Goal: Task Accomplishment & Management: Manage account settings

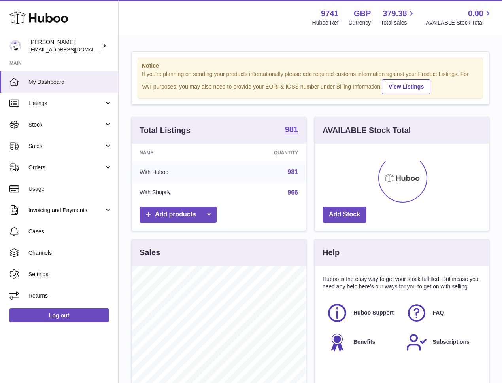
scroll to position [123, 174]
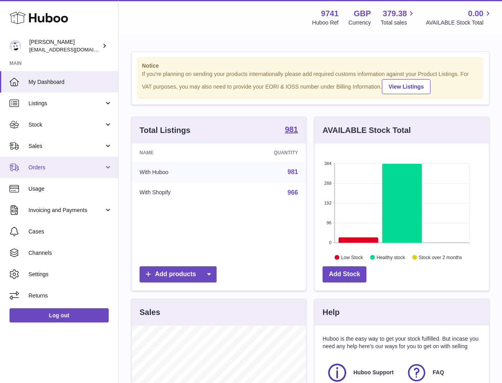
click at [41, 165] on span "Orders" at bounding box center [66, 168] width 76 height 8
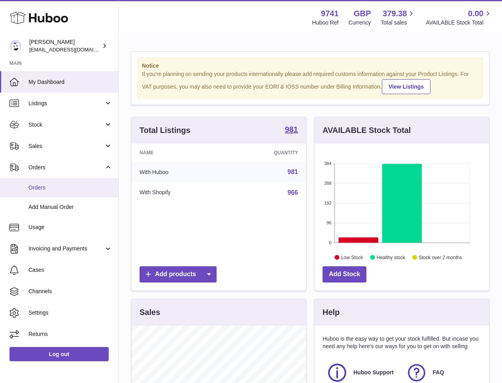
click at [39, 189] on span "Orders" at bounding box center [70, 188] width 84 height 8
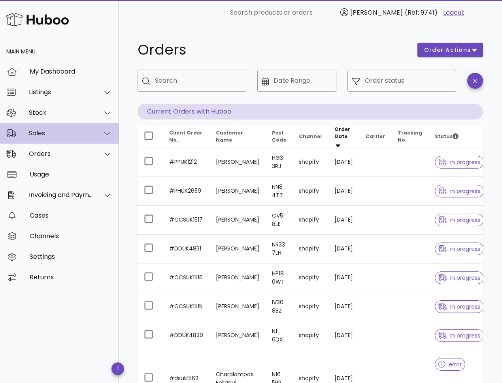
click at [41, 133] on div "Sales" at bounding box center [61, 133] width 64 height 8
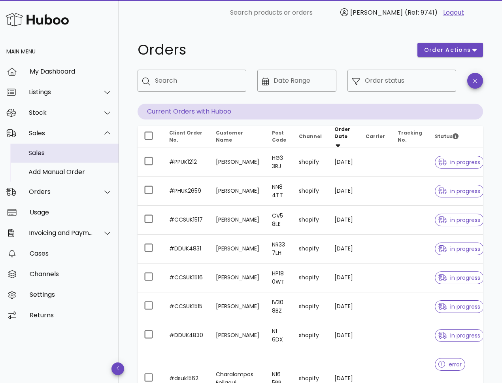
click at [44, 156] on div "Sales" at bounding box center [70, 153] width 84 height 8
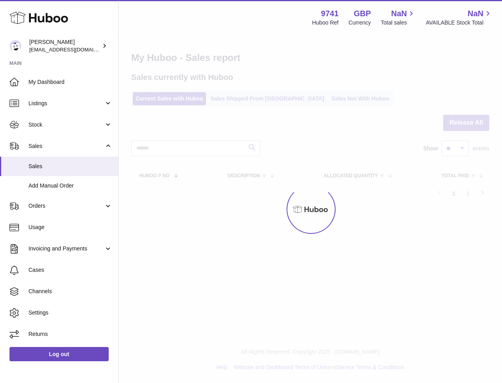
click at [221, 96] on div at bounding box center [310, 209] width 383 height 347
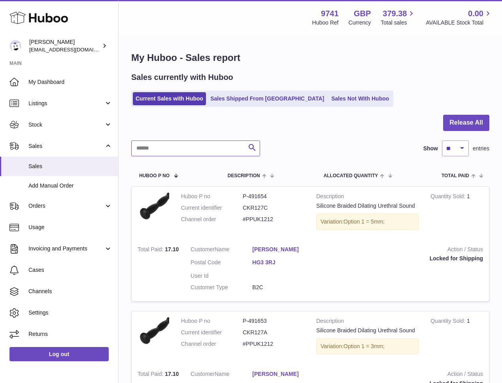
click at [189, 147] on input "text" at bounding box center [195, 148] width 129 height 16
paste input "**********"
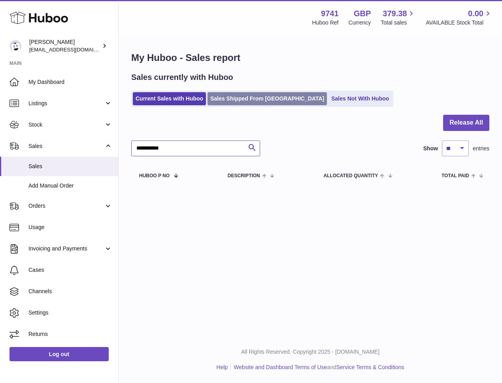
type input "**********"
click at [219, 96] on link "Sales Shipped From Huboo" at bounding box center [267, 98] width 119 height 13
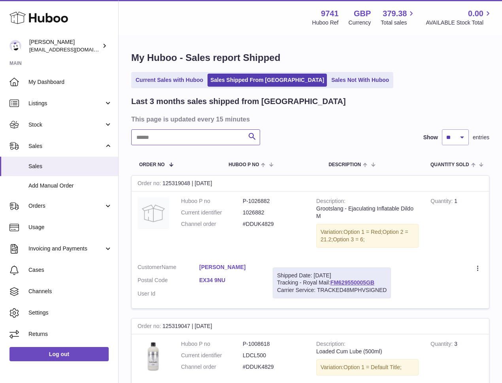
click at [156, 140] on input "text" at bounding box center [195, 137] width 129 height 16
paste input "**********"
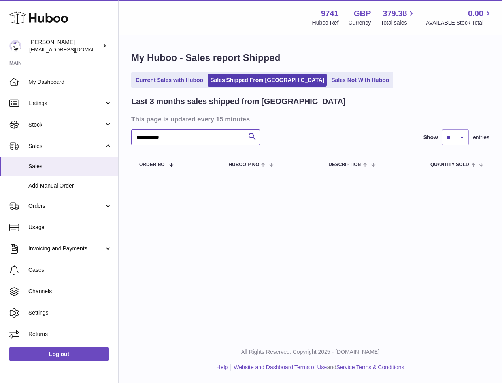
type input "**********"
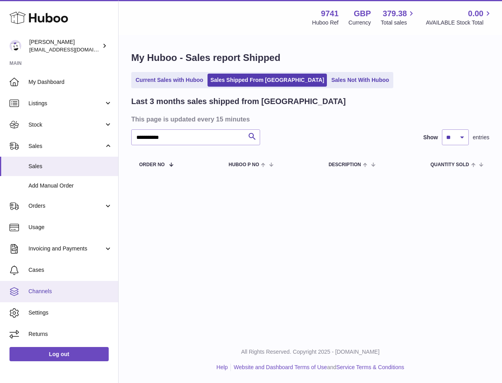
click at [43, 292] on span "Channels" at bounding box center [70, 291] width 84 height 8
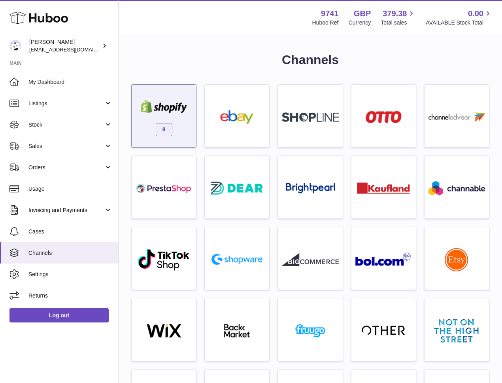
click at [169, 102] on img at bounding box center [164, 106] width 57 height 13
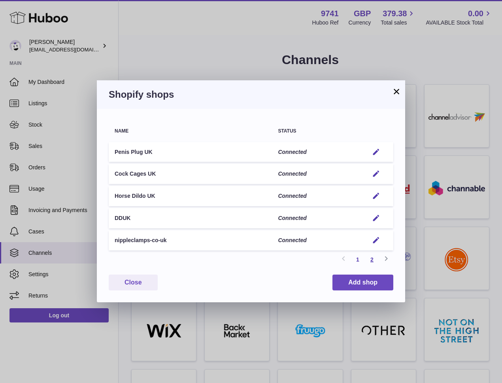
click at [370, 258] on link "2" at bounding box center [372, 259] width 14 height 14
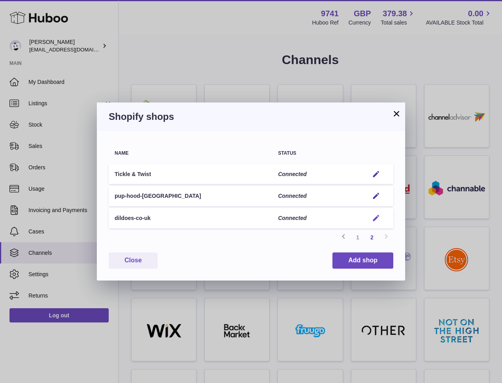
click at [376, 217] on em "button" at bounding box center [376, 218] width 8 height 8
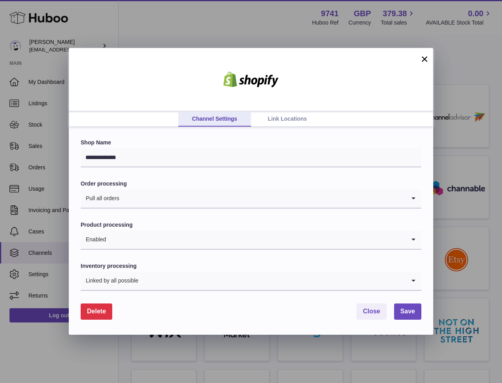
click at [98, 312] on span "Delete" at bounding box center [96, 311] width 19 height 7
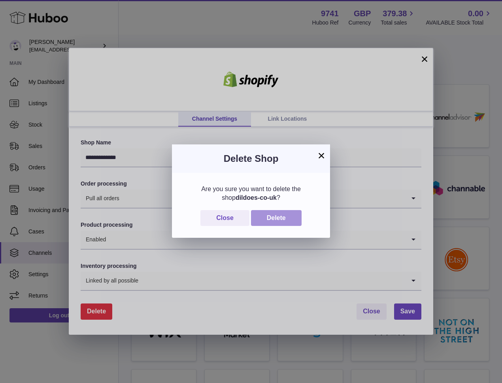
click at [296, 214] on button "Delete" at bounding box center [276, 218] width 51 height 16
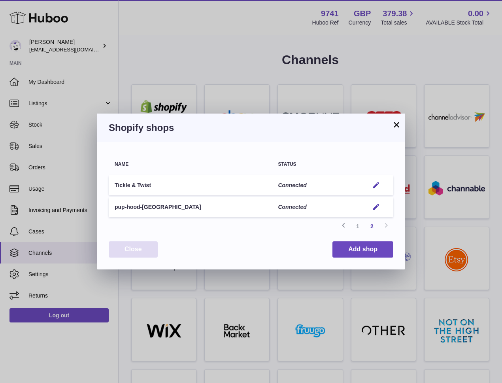
click at [144, 250] on button "Close" at bounding box center [133, 249] width 49 height 16
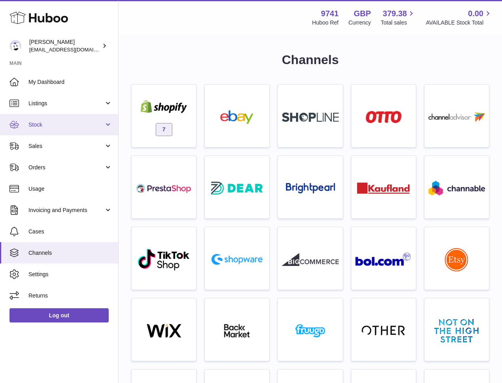
click at [43, 121] on span "Stock" at bounding box center [66, 125] width 76 height 8
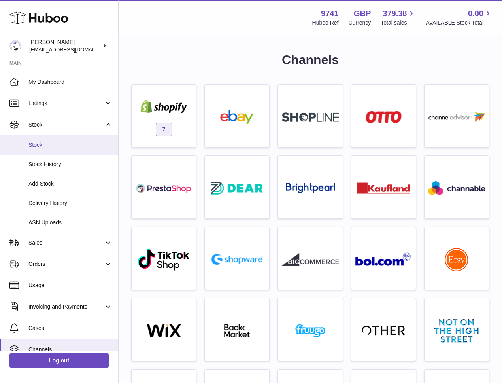
click at [51, 145] on span "Stock" at bounding box center [70, 145] width 84 height 8
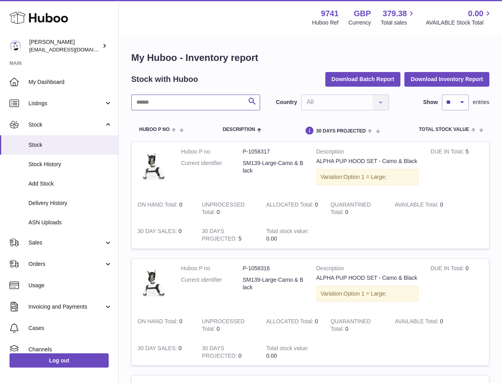
click at [157, 110] on input "text" at bounding box center [195, 102] width 129 height 16
paste input "******"
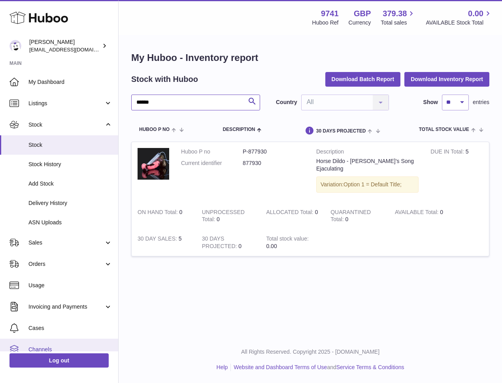
type input "******"
click at [47, 348] on span "Channels" at bounding box center [70, 350] width 84 height 8
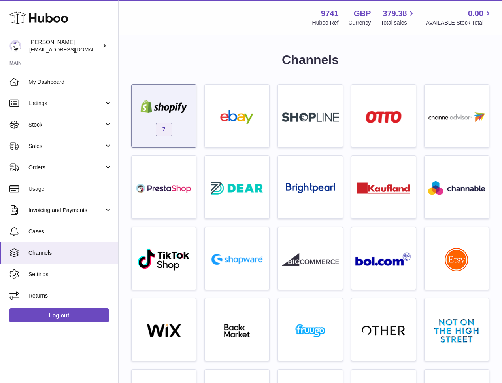
click at [159, 121] on div "7" at bounding box center [164, 118] width 57 height 51
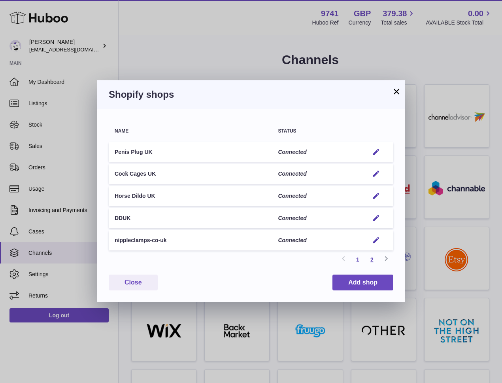
click at [373, 261] on link "2" at bounding box center [372, 259] width 14 height 14
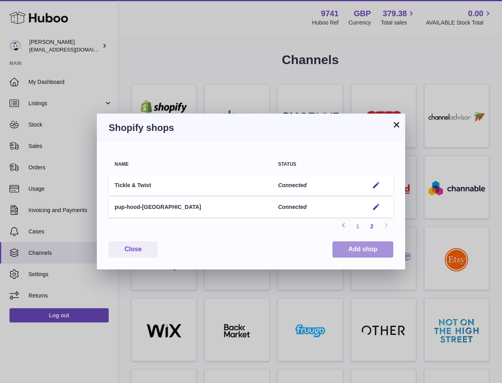
click at [347, 247] on button "Add shop" at bounding box center [362, 249] width 61 height 16
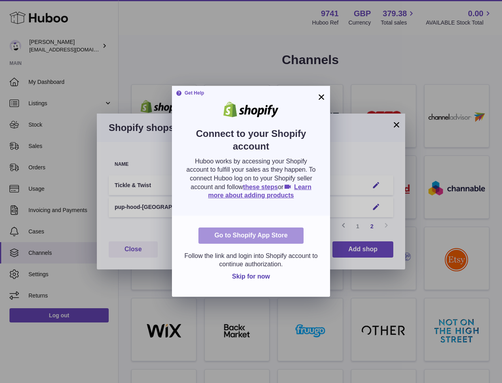
click at [250, 235] on link "Go to Shopify App Store" at bounding box center [250, 235] width 105 height 16
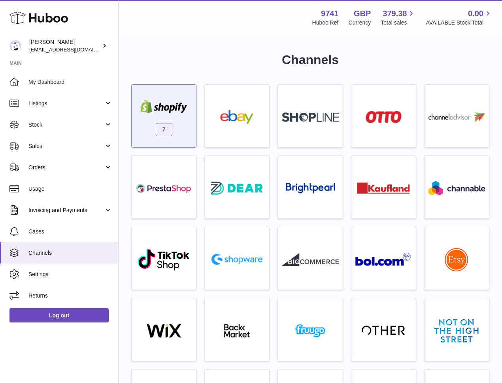
click at [153, 103] on img at bounding box center [164, 106] width 57 height 13
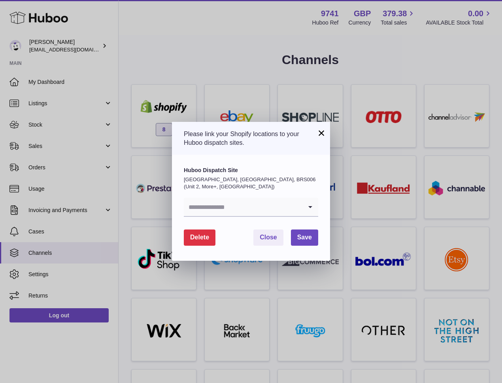
click at [274, 212] on input "Search for option" at bounding box center [243, 207] width 119 height 18
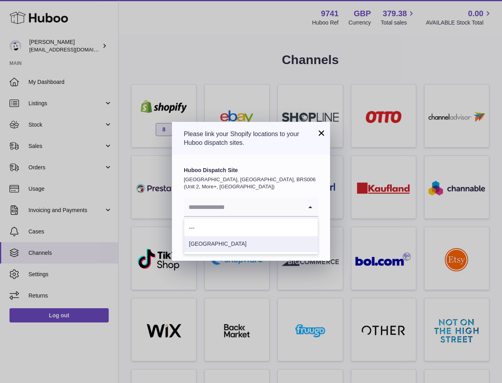
click at [222, 248] on li "London" at bounding box center [251, 244] width 134 height 16
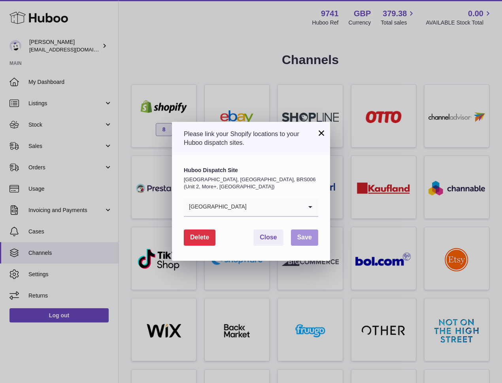
click at [306, 241] on button "Save" at bounding box center [304, 237] width 27 height 16
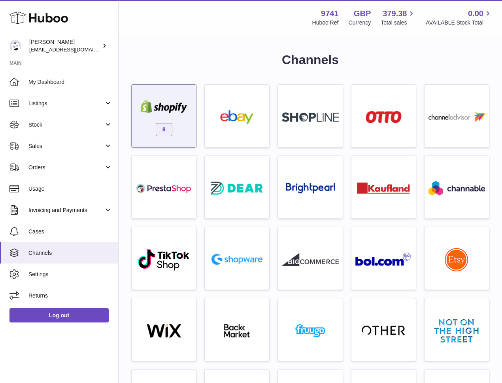
click at [172, 110] on img at bounding box center [164, 106] width 57 height 13
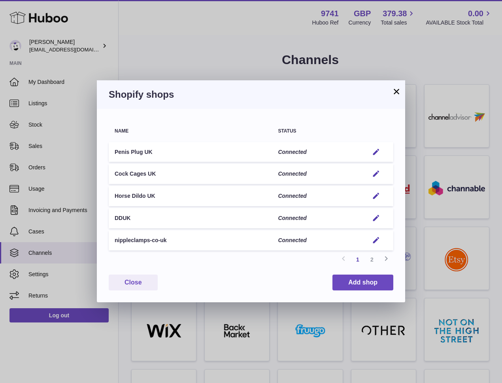
click at [374, 259] on link "2" at bounding box center [372, 259] width 14 height 14
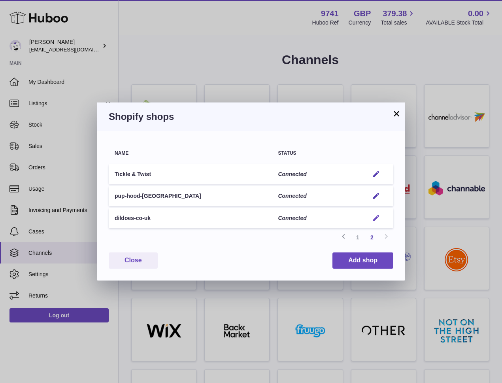
click at [376, 218] on em "button" at bounding box center [376, 218] width 8 height 8
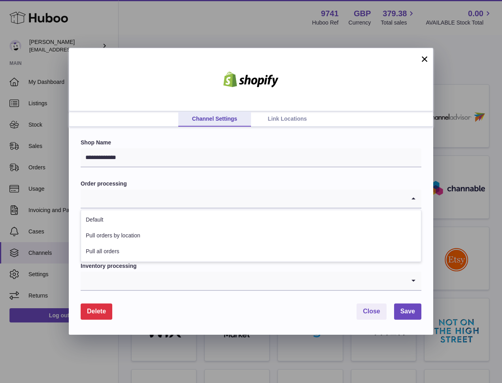
click at [212, 204] on input "Search for option" at bounding box center [243, 198] width 325 height 18
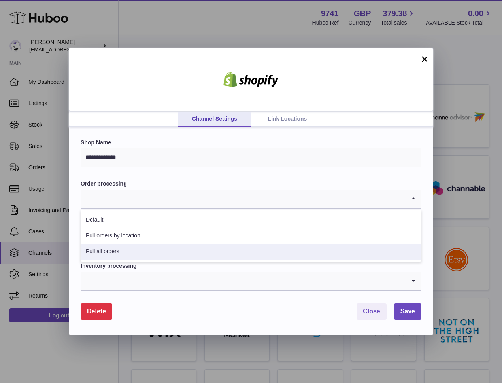
click at [164, 248] on li "Pull all orders" at bounding box center [251, 252] width 340 height 16
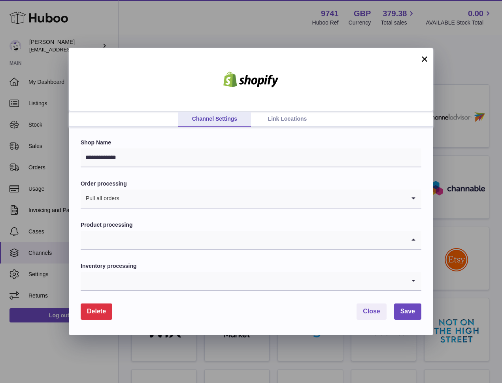
click at [175, 242] on input "Search for option" at bounding box center [243, 239] width 325 height 18
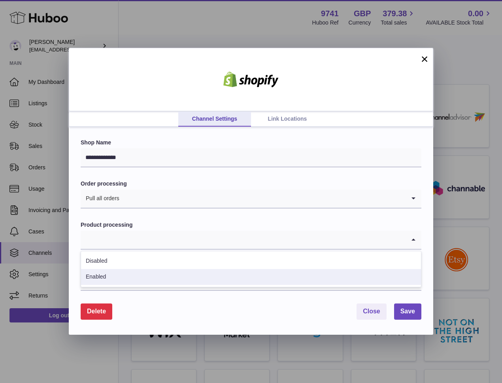
click at [134, 276] on li "Enabled" at bounding box center [251, 277] width 340 height 16
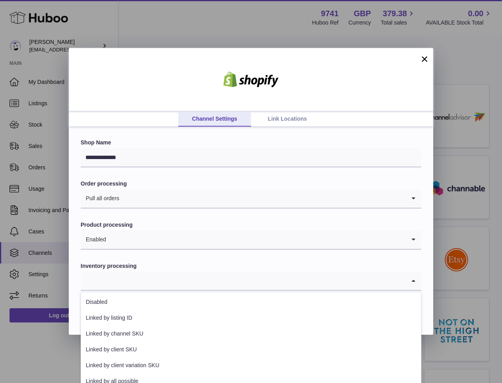
click at [159, 281] on input "Search for option" at bounding box center [243, 281] width 325 height 18
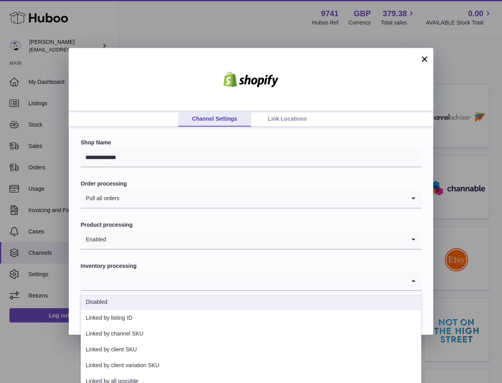
scroll to position [9, 0]
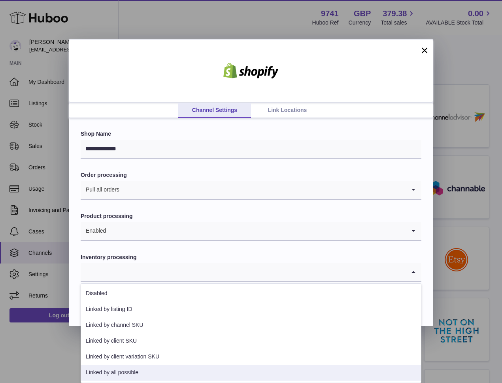
click at [139, 374] on li "Linked by all possible" at bounding box center [251, 373] width 340 height 16
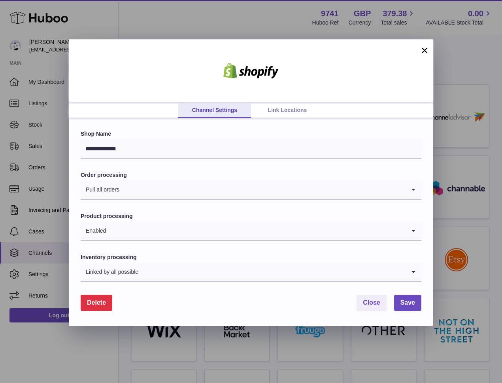
scroll to position [0, 0]
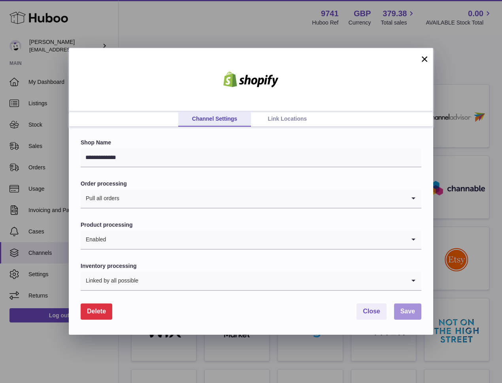
click at [401, 312] on span "Save" at bounding box center [407, 311] width 15 height 7
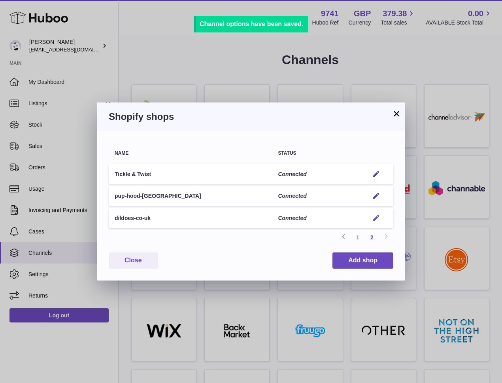
click at [377, 220] on em "button" at bounding box center [376, 218] width 8 height 8
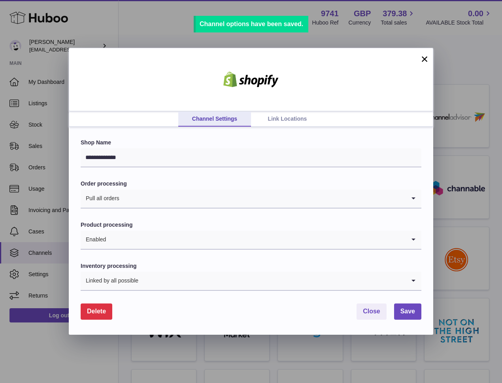
click at [272, 114] on link "Link Locations" at bounding box center [287, 118] width 73 height 15
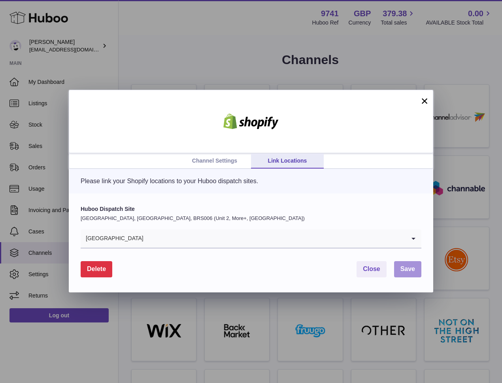
click at [407, 267] on span "Save" at bounding box center [407, 268] width 15 height 7
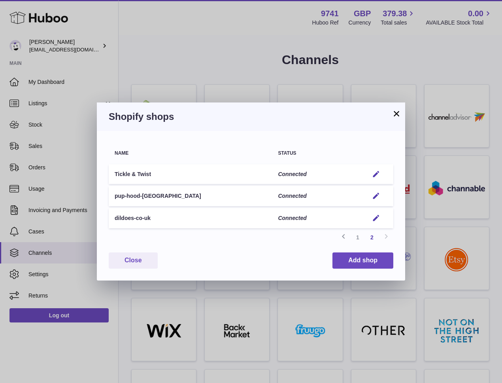
click at [392, 117] on button "×" at bounding box center [396, 113] width 9 height 9
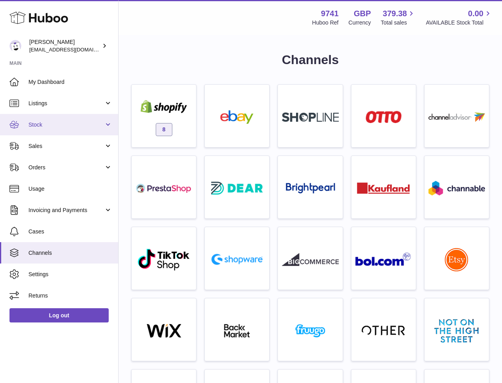
click at [45, 125] on span "Stock" at bounding box center [66, 125] width 76 height 8
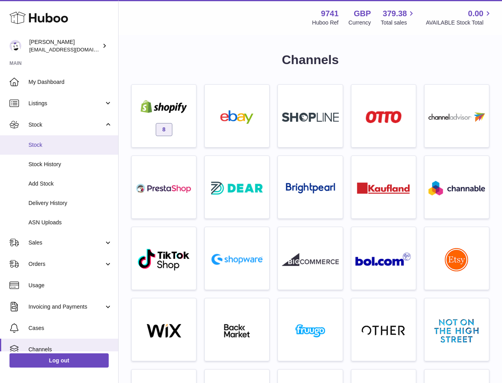
click at [41, 147] on span "Stock" at bounding box center [70, 145] width 84 height 8
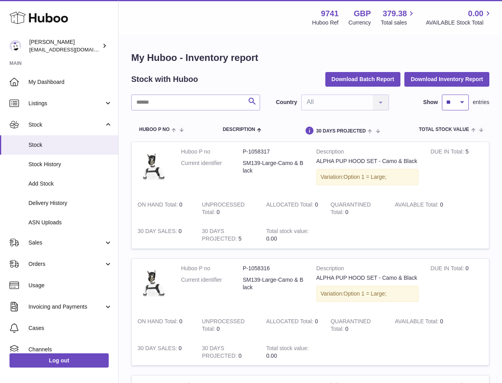
click at [457, 103] on select "** ** ** ***" at bounding box center [455, 102] width 27 height 16
select select "***"
click at [442, 94] on select "** ** ** ***" at bounding box center [455, 102] width 27 height 16
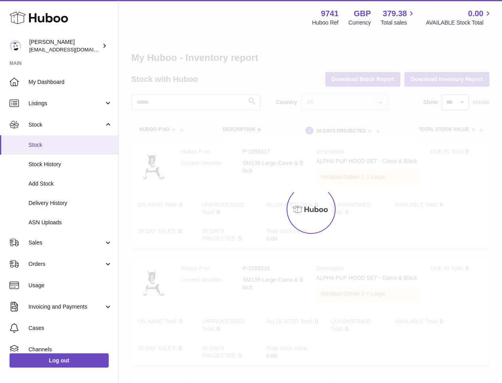
scroll to position [2, 0]
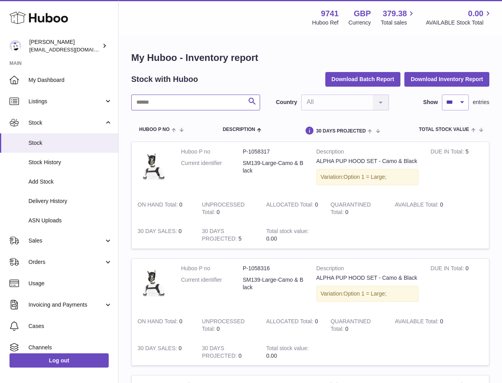
click at [204, 98] on input "text" at bounding box center [195, 102] width 129 height 16
paste input "******"
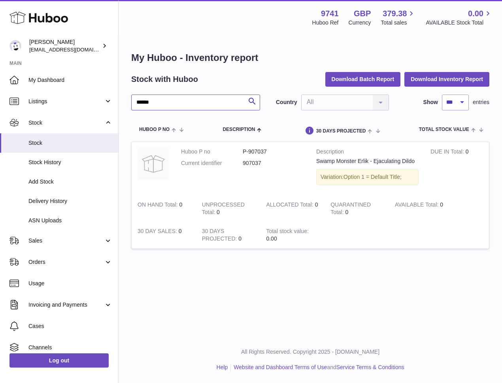
click at [163, 104] on input "******" at bounding box center [195, 102] width 129 height 16
drag, startPoint x: 153, startPoint y: 102, endPoint x: 125, endPoint y: 105, distance: 28.6
click at [125, 105] on div "My Huboo - Inventory report Stock with Huboo Download Batch Report Download Inv…" at bounding box center [310, 155] width 383 height 238
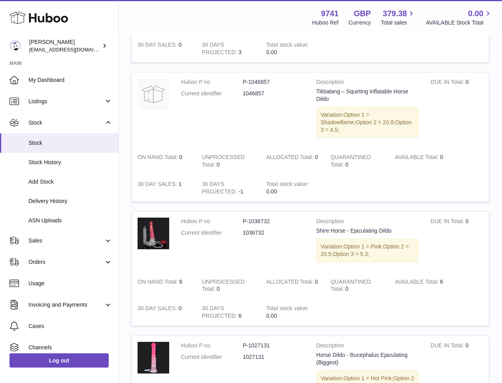
scroll to position [325, 0]
drag, startPoint x: 269, startPoint y: 219, endPoint x: 239, endPoint y: 218, distance: 30.1
click at [239, 218] on dl "Huboo P no P-1036732 Current identifier 1036732" at bounding box center [242, 229] width 123 height 23
copy dl "1036732"
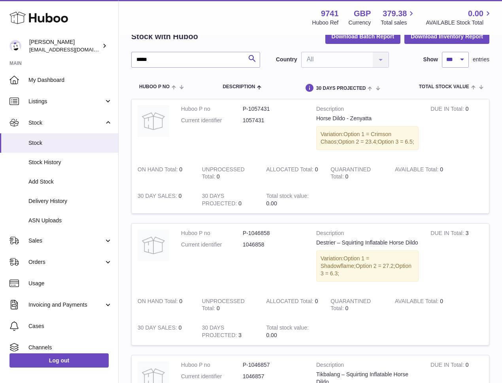
scroll to position [0, 0]
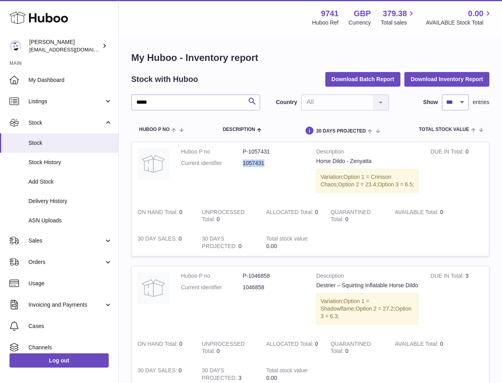
drag, startPoint x: 255, startPoint y: 166, endPoint x: 234, endPoint y: 167, distance: 21.0
click at [234, 167] on dl "Huboo P no P-1057431 Current identifier 1057431" at bounding box center [242, 159] width 123 height 23
copy dl "1057431"
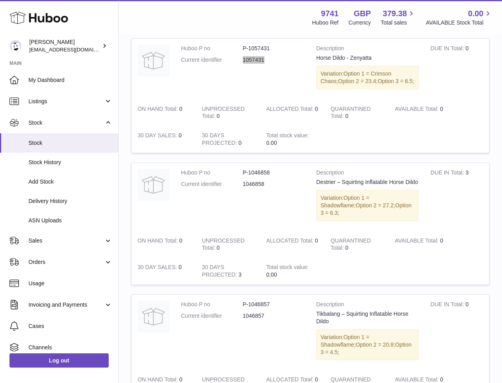
scroll to position [109, 0]
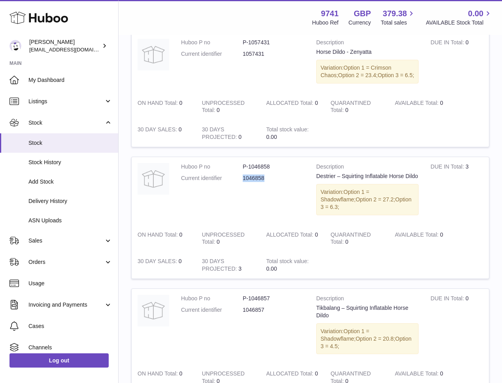
drag, startPoint x: 263, startPoint y: 179, endPoint x: 241, endPoint y: 180, distance: 22.2
click at [241, 180] on dl "Huboo P no P-1046858 Current identifier 1046858" at bounding box center [242, 174] width 123 height 23
copy dl "1046858"
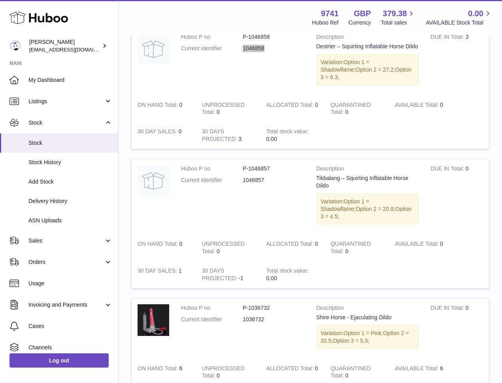
scroll to position [241, 0]
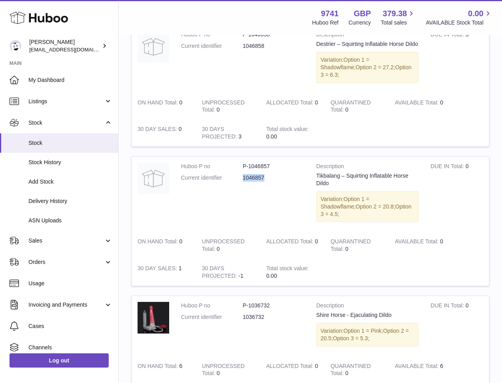
drag, startPoint x: 272, startPoint y: 170, endPoint x: 242, endPoint y: 172, distance: 29.7
click at [242, 172] on dl "Huboo P no P-1046857 Current identifier 1046857" at bounding box center [242, 173] width 123 height 23
copy dl "1046857"
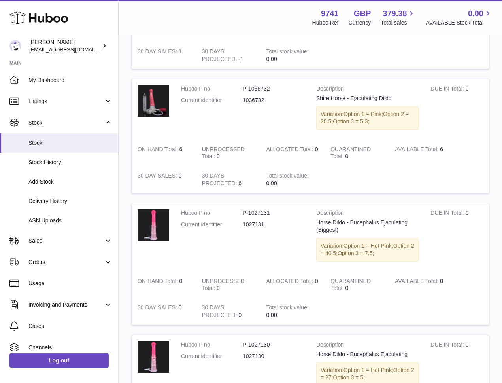
scroll to position [458, 0]
drag, startPoint x: 268, startPoint y: 210, endPoint x: 240, endPoint y: 208, distance: 27.7
click at [240, 209] on dl "Huboo P no P-1027131 Current identifier 1027131" at bounding box center [242, 220] width 123 height 23
copy dl "1027131"
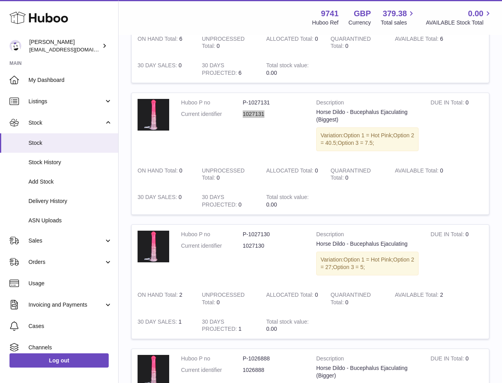
scroll to position [602, 0]
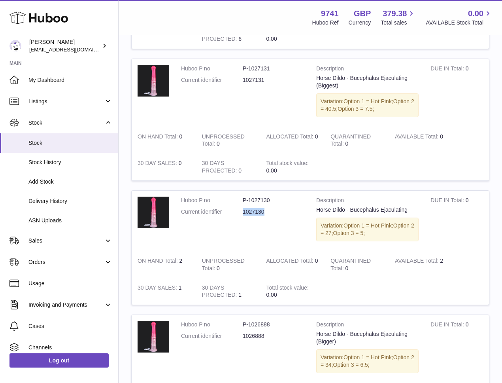
drag, startPoint x: 270, startPoint y: 196, endPoint x: 243, endPoint y: 198, distance: 27.7
click at [243, 208] on dd "1027130" at bounding box center [274, 212] width 62 height 8
copy dd "1027130"
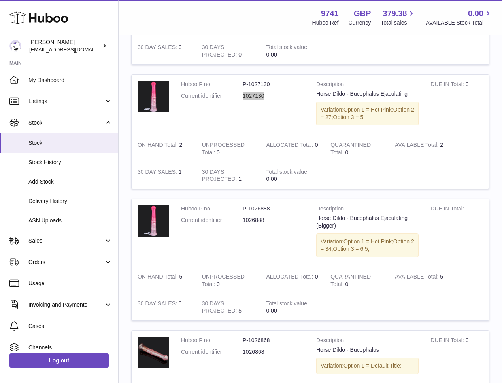
scroll to position [753, 0]
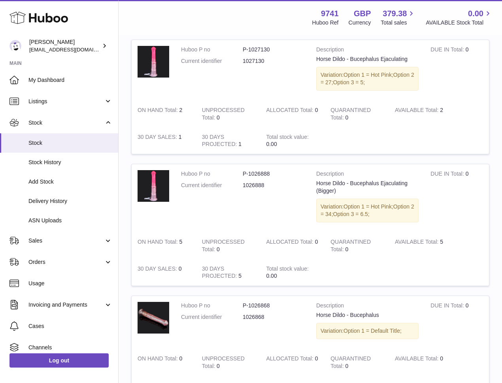
drag, startPoint x: 275, startPoint y: 173, endPoint x: 241, endPoint y: 172, distance: 33.6
click at [241, 172] on dl "Huboo P no P-1026888 Current identifier 1026888" at bounding box center [242, 181] width 123 height 23
drag, startPoint x: 269, startPoint y: 170, endPoint x: 235, endPoint y: 171, distance: 33.6
click at [235, 171] on dl "Huboo P no P-1026888 Current identifier 1026888" at bounding box center [242, 181] width 123 height 23
copy dl "1026888"
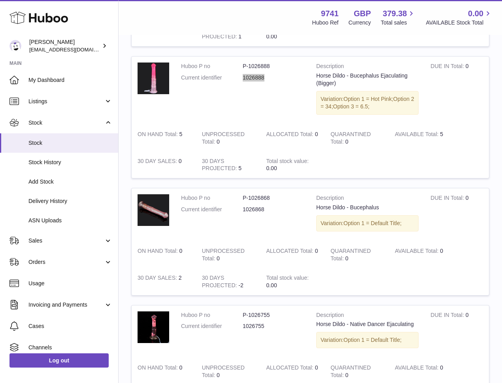
scroll to position [884, 0]
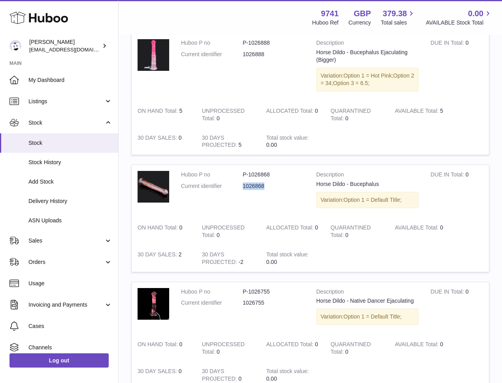
click at [241, 173] on dl "Huboo P no P-1026868 Current identifier 1026868" at bounding box center [242, 182] width 123 height 23
copy dl "1026868"
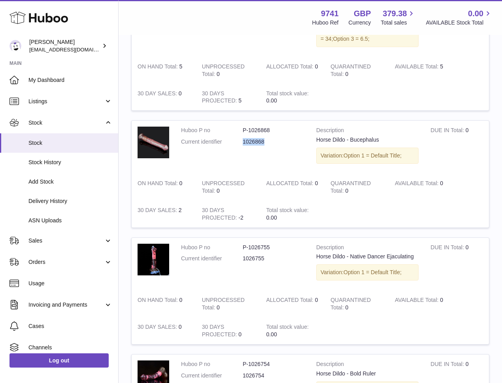
scroll to position [930, 0]
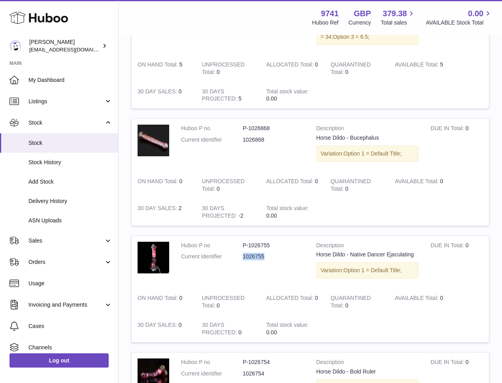
drag, startPoint x: 265, startPoint y: 242, endPoint x: 235, endPoint y: 243, distance: 30.1
click at [235, 243] on dl "Huboo P no P-1026755 Current identifier 1026755" at bounding box center [242, 253] width 123 height 23
copy dl "1026755"
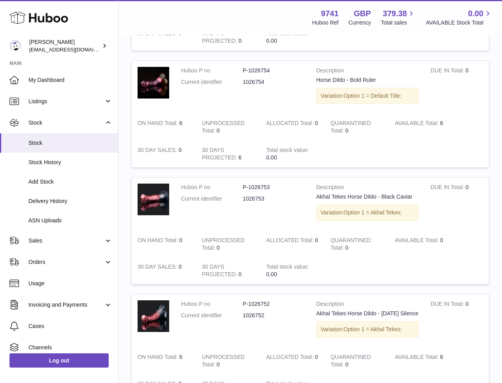
scroll to position [1233, 0]
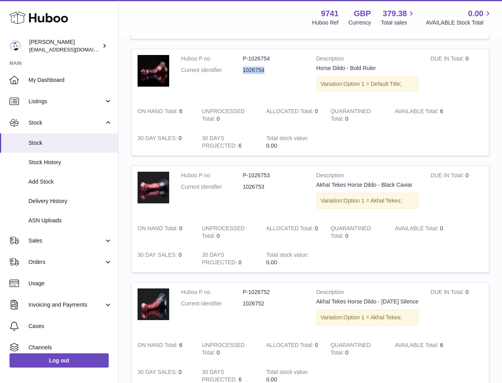
drag, startPoint x: 269, startPoint y: 55, endPoint x: 242, endPoint y: 55, distance: 27.3
click at [242, 55] on dl "Huboo P no P-1026754 Current identifier 1026754" at bounding box center [242, 66] width 123 height 23
copy dl "1026754"
drag, startPoint x: 242, startPoint y: 174, endPoint x: 237, endPoint y: 173, distance: 4.8
click at [237, 173] on dl "Huboo P no P-1026753 Current identifier 1026753" at bounding box center [242, 183] width 123 height 23
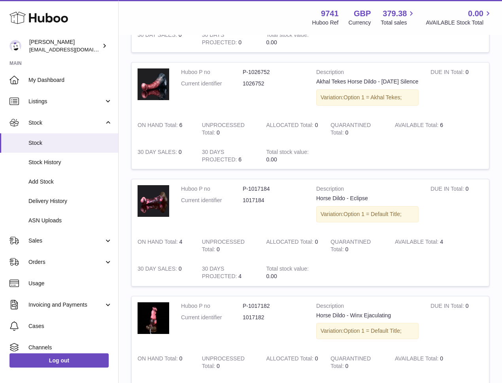
scroll to position [1458, 0]
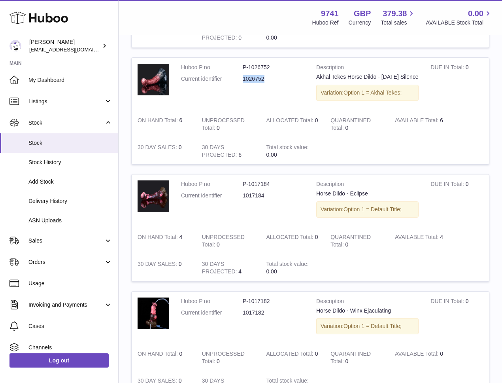
drag, startPoint x: 266, startPoint y: 66, endPoint x: 240, endPoint y: 66, distance: 26.1
click at [240, 66] on dl "Huboo P no P-1026752 Current identifier 1026752" at bounding box center [242, 75] width 123 height 23
drag, startPoint x: 261, startPoint y: 189, endPoint x: 244, endPoint y: 191, distance: 17.5
click at [242, 190] on dl "Huboo P no P-1017184 Current identifier 1017184" at bounding box center [242, 191] width 123 height 23
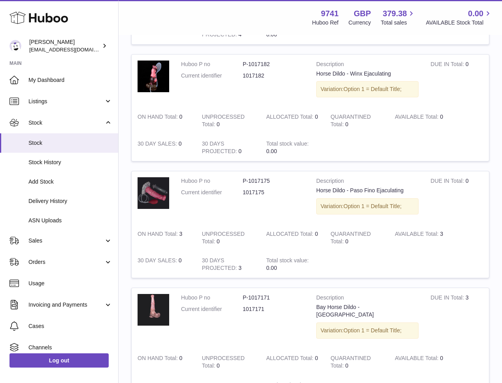
scroll to position [1696, 0]
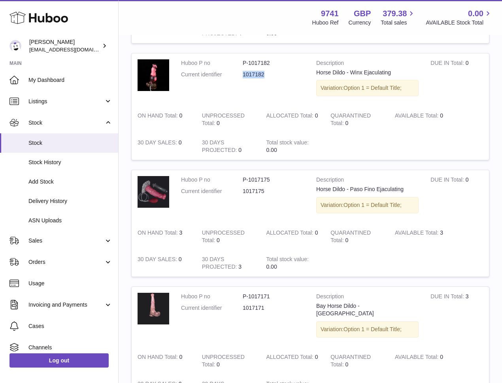
drag, startPoint x: 250, startPoint y: 66, endPoint x: 237, endPoint y: 66, distance: 13.1
click at [236, 66] on dl "Huboo P no P-1017182 Current identifier 1017182" at bounding box center [242, 70] width 123 height 23
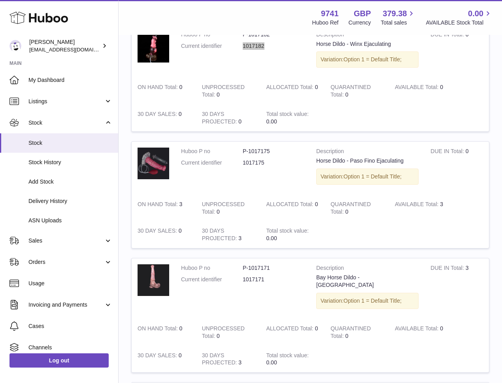
scroll to position [1740, 0]
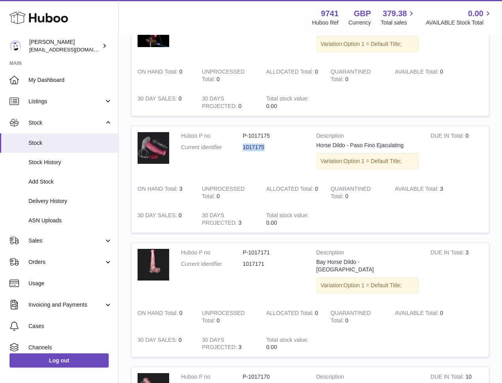
drag, startPoint x: 260, startPoint y: 140, endPoint x: 241, endPoint y: 140, distance: 19.4
click at [241, 140] on dl "Huboo P no P-1017175 Current identifier 1017175" at bounding box center [242, 143] width 123 height 23
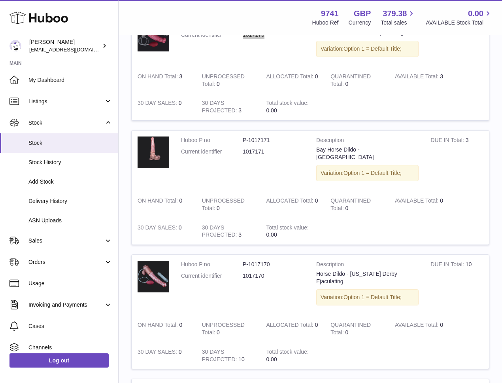
scroll to position [1855, 0]
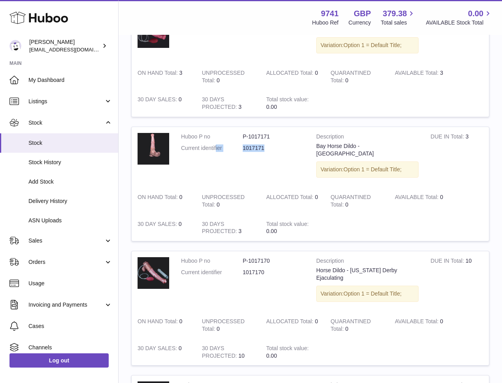
drag, startPoint x: 269, startPoint y: 140, endPoint x: 218, endPoint y: 141, distance: 50.6
click at [217, 141] on dl "Huboo P no P-1017171 Current identifier 1017171" at bounding box center [242, 144] width 123 height 23
click at [270, 144] on dd "1017171" at bounding box center [274, 148] width 62 height 8
drag, startPoint x: 264, startPoint y: 141, endPoint x: 243, endPoint y: 142, distance: 21.8
click at [243, 144] on dd "1017171" at bounding box center [274, 148] width 62 height 8
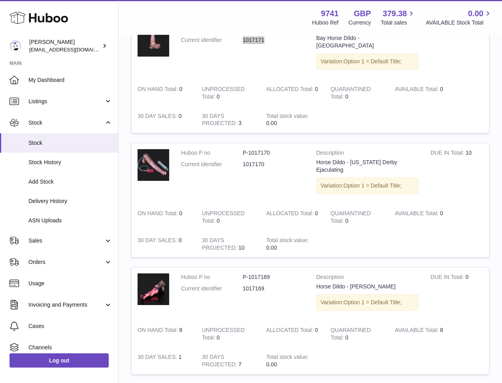
scroll to position [1999, 0]
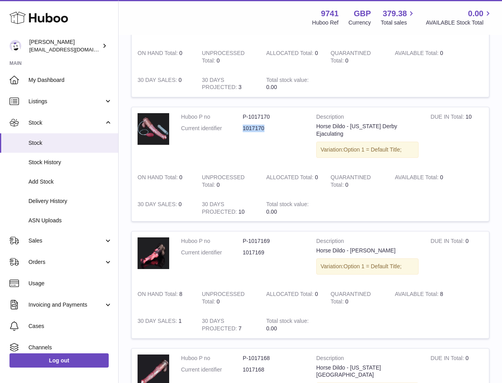
drag, startPoint x: 249, startPoint y: 113, endPoint x: 241, endPoint y: 114, distance: 8.3
click at [241, 114] on dl "Huboo P no P-1017170 Current identifier 1017170" at bounding box center [242, 124] width 123 height 23
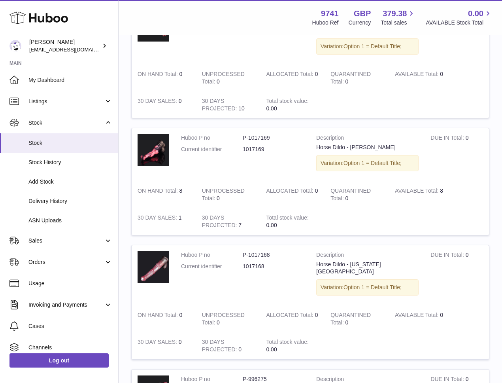
scroll to position [2105, 0]
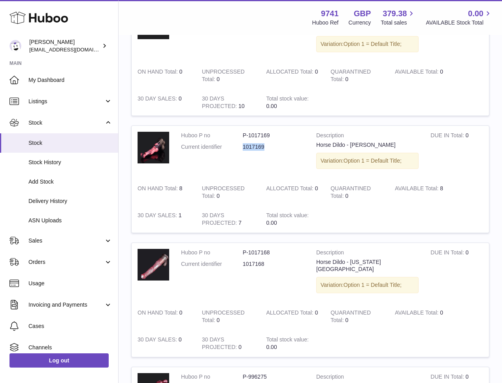
drag, startPoint x: 255, startPoint y: 127, endPoint x: 240, endPoint y: 127, distance: 15.8
click at [240, 132] on dl "Huboo P no P-1017169 Current identifier 1017169" at bounding box center [242, 143] width 123 height 23
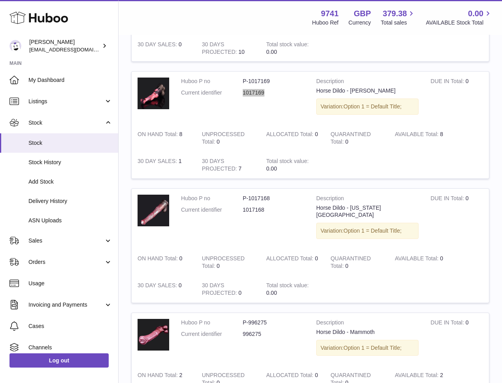
scroll to position [2281, 0]
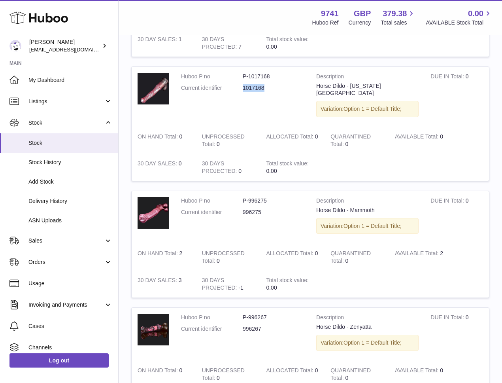
drag, startPoint x: 255, startPoint y: 67, endPoint x: 230, endPoint y: 65, distance: 25.0
click at [230, 73] on dl "Huboo P no P-1017168 Current identifier 1017168" at bounding box center [242, 84] width 123 height 23
drag, startPoint x: 264, startPoint y: 183, endPoint x: 241, endPoint y: 183, distance: 23.3
click at [241, 197] on dl "Huboo P no P-996275 Current identifier 996275" at bounding box center [242, 208] width 123 height 23
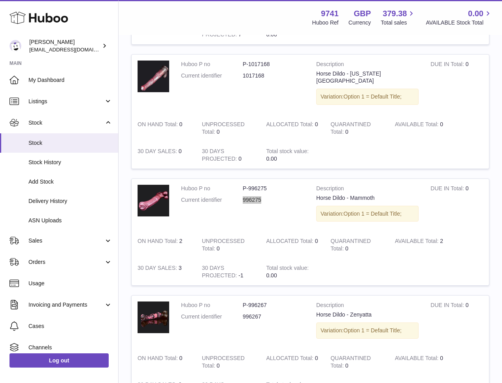
scroll to position [2295, 0]
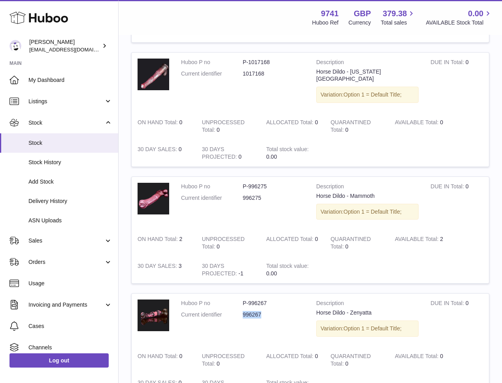
click at [241, 299] on dl "Huboo P no P-996267 Current identifier 996267" at bounding box center [242, 310] width 123 height 23
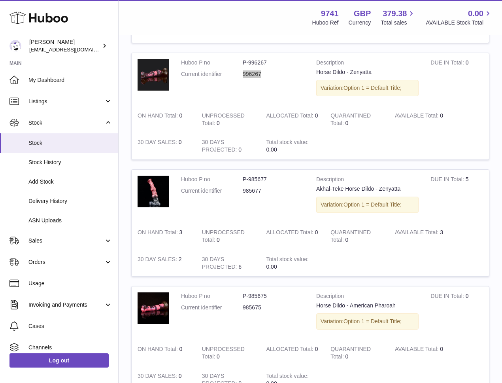
scroll to position [2597, 0]
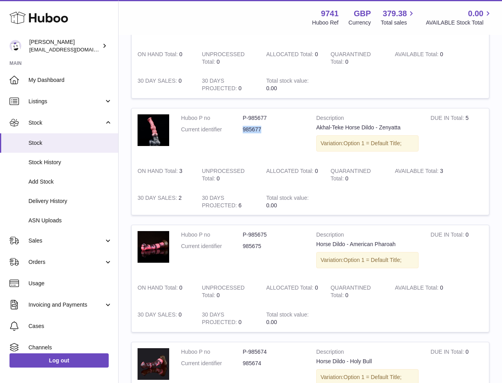
drag, startPoint x: 270, startPoint y: 98, endPoint x: 235, endPoint y: 98, distance: 35.2
click at [235, 114] on dl "Huboo P no P-985677 Current identifier 985677" at bounding box center [242, 125] width 123 height 23
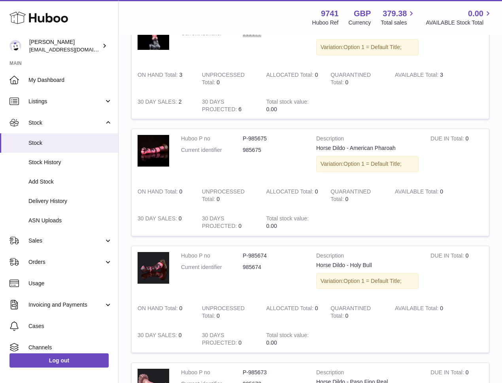
scroll to position [2693, 0]
click at [243, 145] on dd "985675" at bounding box center [274, 149] width 62 height 8
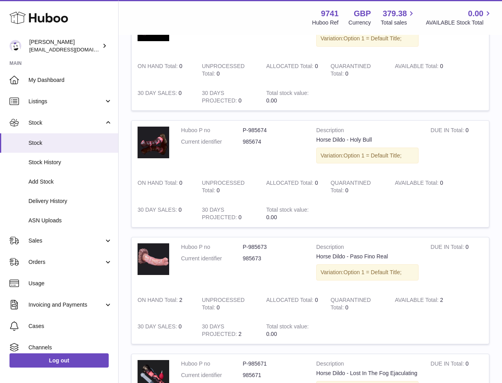
scroll to position [2812, 0]
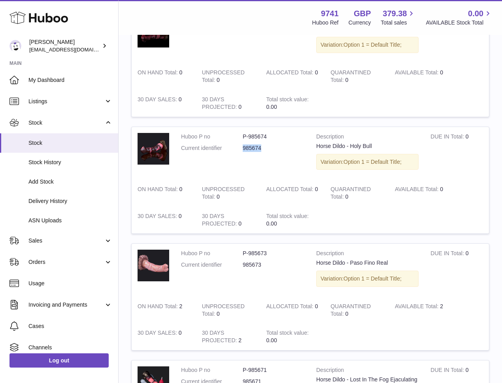
drag, startPoint x: 268, startPoint y: 118, endPoint x: 248, endPoint y: 123, distance: 19.9
click at [243, 144] on dd "985674" at bounding box center [274, 148] width 62 height 8
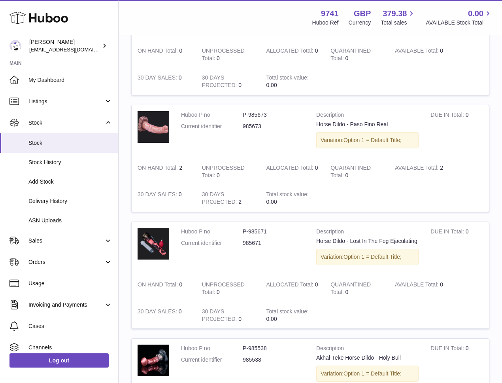
scroll to position [2974, 0]
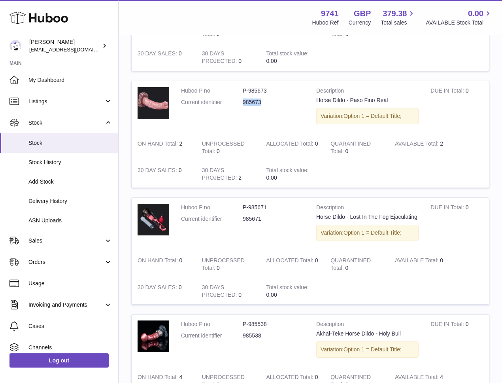
drag, startPoint x: 267, startPoint y: 70, endPoint x: 242, endPoint y: 71, distance: 25.7
click at [242, 87] on dl "Huboo P no P-985673 Current identifier 985673" at bounding box center [242, 98] width 123 height 23
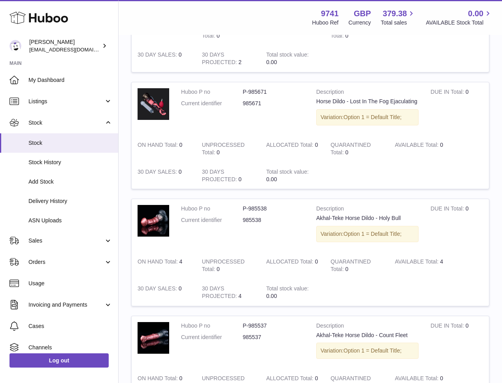
scroll to position [3113, 0]
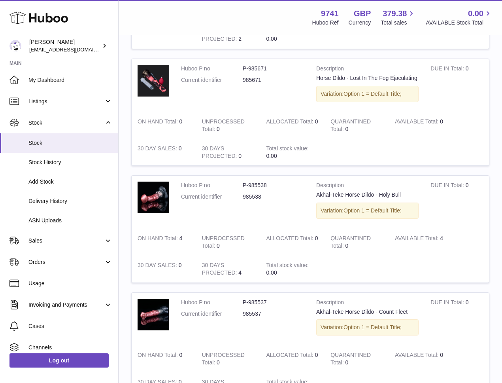
click at [252, 76] on dd "985671" at bounding box center [274, 80] width 62 height 8
drag, startPoint x: 263, startPoint y: 50, endPoint x: 235, endPoint y: 50, distance: 28.5
click at [235, 65] on dl "Huboo P no P-985671 Current identifier 985671" at bounding box center [242, 76] width 123 height 23
drag, startPoint x: 265, startPoint y: 169, endPoint x: 243, endPoint y: 169, distance: 22.1
click at [243, 193] on dd "985538" at bounding box center [274, 197] width 62 height 8
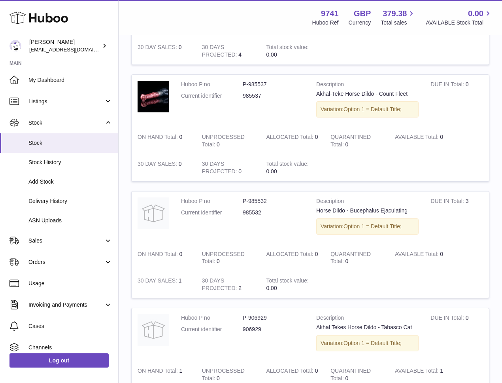
scroll to position [3332, 0]
drag, startPoint x: 270, startPoint y: 66, endPoint x: 239, endPoint y: 65, distance: 30.8
click at [239, 80] on dl "Huboo P no P-985537 Current identifier 985537" at bounding box center [242, 91] width 123 height 23
drag, startPoint x: 262, startPoint y: 183, endPoint x: 240, endPoint y: 183, distance: 21.7
click at [240, 196] on dl "Huboo P no P-985532 Current identifier 985532" at bounding box center [242, 207] width 123 height 23
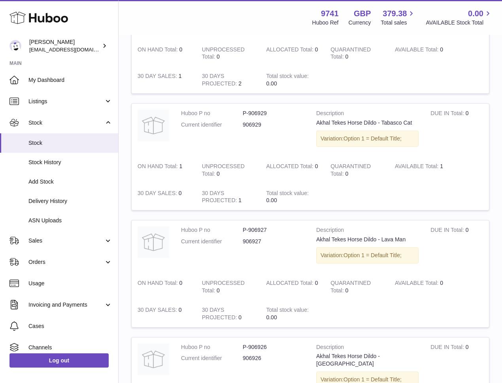
scroll to position [3539, 0]
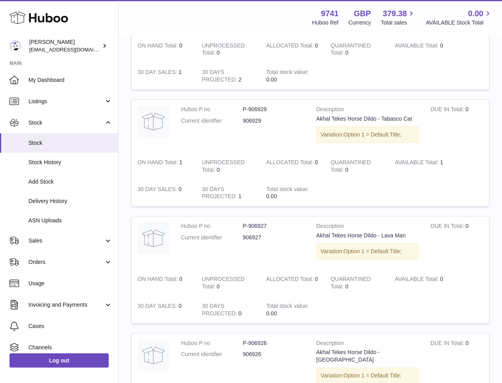
drag, startPoint x: 271, startPoint y: 89, endPoint x: 266, endPoint y: 91, distance: 5.3
click at [270, 117] on dd "906929" at bounding box center [274, 121] width 62 height 8
drag, startPoint x: 256, startPoint y: 93, endPoint x: 244, endPoint y: 94, distance: 11.9
click at [245, 117] on dd "906929" at bounding box center [274, 121] width 62 height 8
click at [270, 117] on dd "906929" at bounding box center [274, 121] width 62 height 8
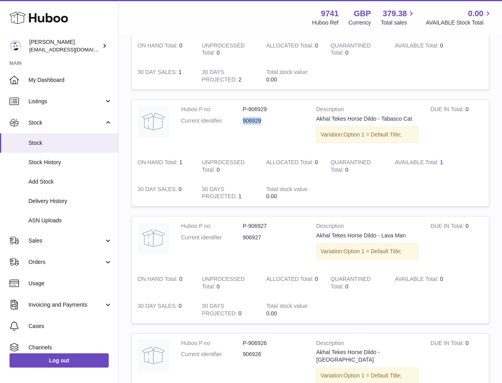
drag, startPoint x: 260, startPoint y: 93, endPoint x: 242, endPoint y: 93, distance: 18.2
click at [242, 106] on dl "Huboo P no P-906929 Current identifier 906929" at bounding box center [242, 117] width 123 height 23
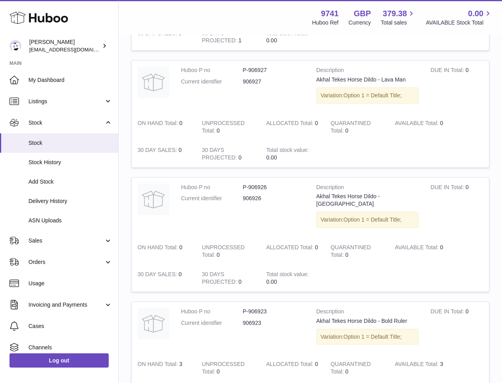
scroll to position [3696, 0]
drag, startPoint x: 258, startPoint y: 51, endPoint x: 238, endPoint y: 51, distance: 19.4
click at [238, 66] on dl "Huboo P no P-906927 Current identifier 906927" at bounding box center [242, 77] width 123 height 23
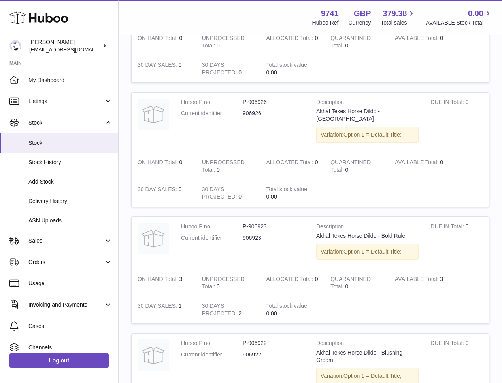
scroll to position [3780, 0]
drag, startPoint x: 250, startPoint y: 83, endPoint x: 242, endPoint y: 83, distance: 7.9
click at [241, 98] on dl "Huboo P no P-906926 Current identifier 906926" at bounding box center [242, 109] width 123 height 23
drag, startPoint x: 252, startPoint y: 207, endPoint x: 242, endPoint y: 207, distance: 10.3
click at [242, 222] on dl "Huboo P no P-906923 Current identifier 906923" at bounding box center [242, 233] width 123 height 23
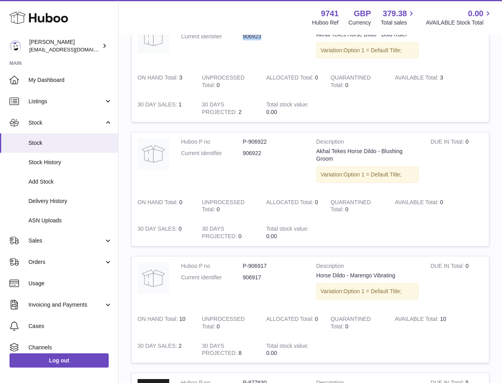
scroll to position [3979, 0]
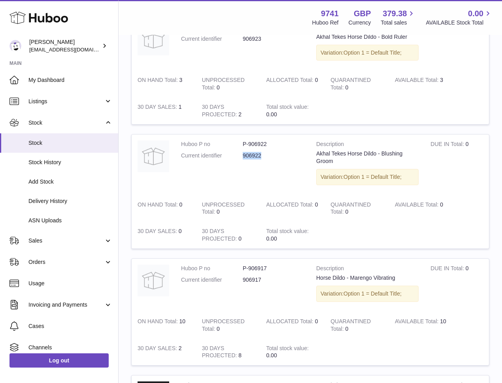
drag, startPoint x: 264, startPoint y: 125, endPoint x: 237, endPoint y: 124, distance: 27.3
click at [237, 140] on dl "Huboo P no P-906922 Current identifier 906922" at bounding box center [242, 151] width 123 height 23
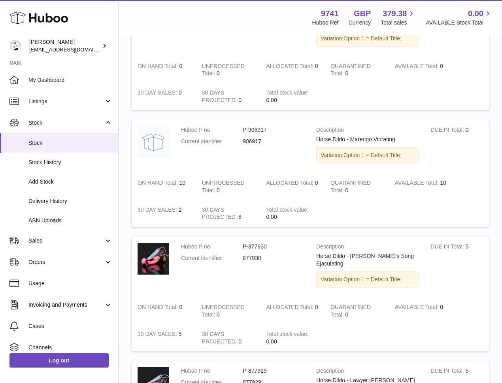
scroll to position [4167, 0]
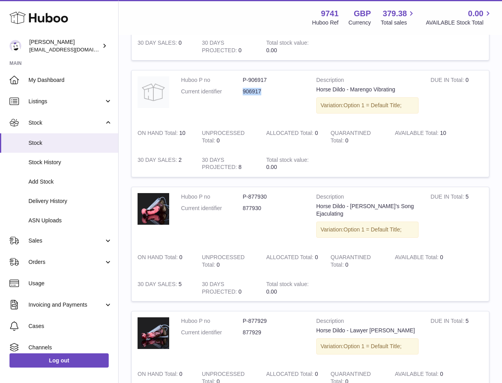
drag, startPoint x: 264, startPoint y: 65, endPoint x: 239, endPoint y: 63, distance: 25.4
click at [239, 76] on dl "Huboo P no P-906917 Current identifier 906917" at bounding box center [242, 87] width 123 height 23
drag, startPoint x: 266, startPoint y: 175, endPoint x: 239, endPoint y: 176, distance: 27.3
click at [239, 193] on dl "Huboo P no P-877930 Current identifier 877930" at bounding box center [242, 204] width 123 height 23
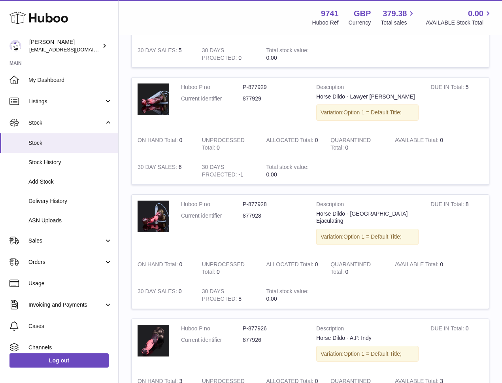
scroll to position [4402, 0]
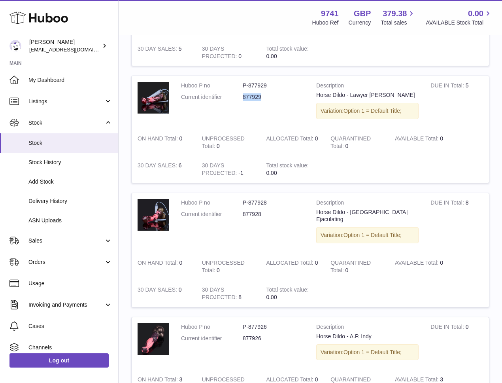
drag, startPoint x: 264, startPoint y: 60, endPoint x: 241, endPoint y: 58, distance: 22.6
click at [241, 82] on dl "Huboo P no P-877929 Current identifier 877929" at bounding box center [242, 93] width 123 height 23
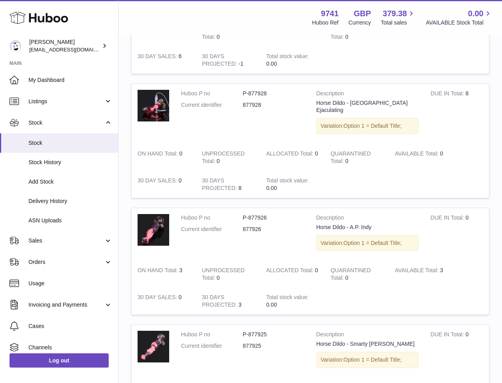
scroll to position [4512, 0]
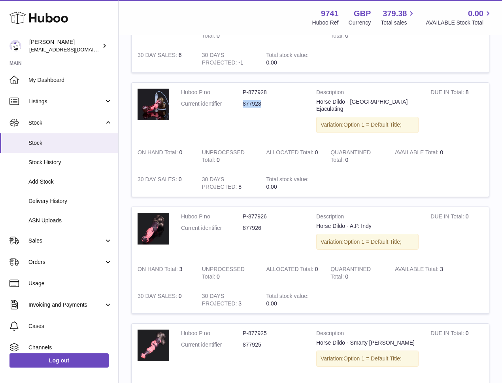
drag, startPoint x: 264, startPoint y: 66, endPoint x: 266, endPoint y: 114, distance: 48.7
click at [243, 100] on dd "877928" at bounding box center [274, 104] width 62 height 8
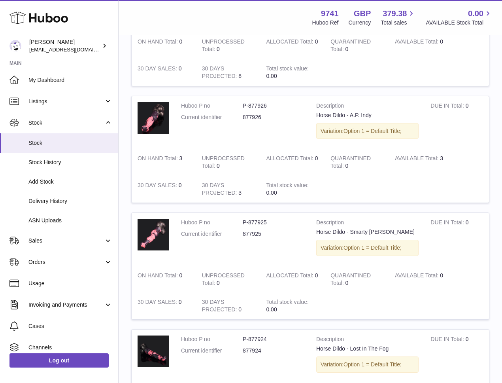
scroll to position [4628, 0]
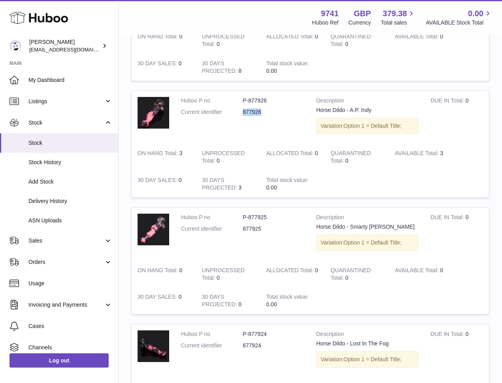
drag, startPoint x: 262, startPoint y: 66, endPoint x: 238, endPoint y: 65, distance: 24.1
click at [238, 97] on dl "Huboo P no P-877926 Current identifier 877926" at bounding box center [242, 108] width 123 height 23
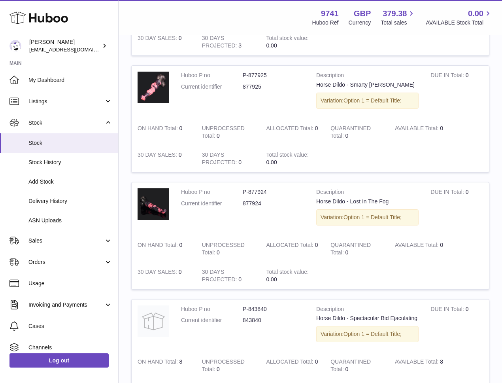
scroll to position [4768, 0]
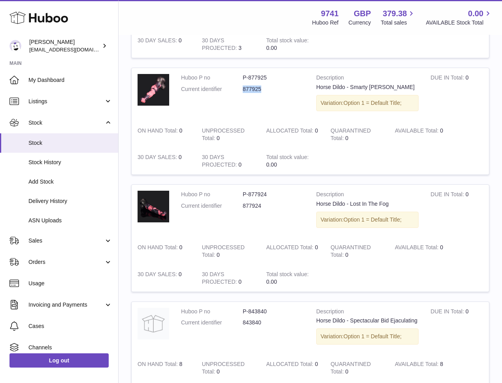
drag, startPoint x: 266, startPoint y: 44, endPoint x: 242, endPoint y: 44, distance: 23.7
click at [243, 85] on dd "877925" at bounding box center [274, 89] width 62 height 8
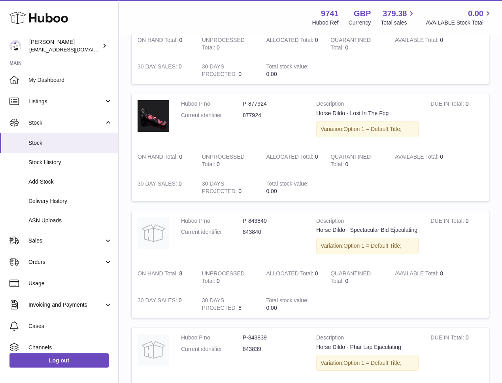
scroll to position [4871, 0]
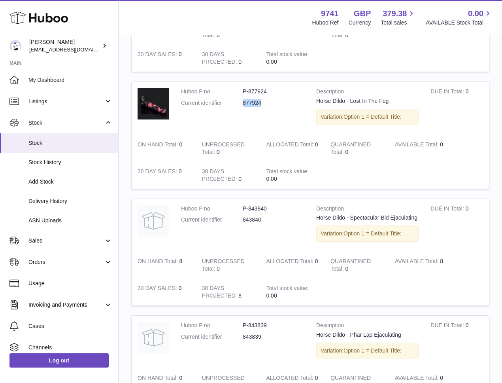
drag, startPoint x: 245, startPoint y: 59, endPoint x: 245, endPoint y: 67, distance: 8.3
click at [240, 88] on dl "Huboo P no P-877924 Current identifier 877924" at bounding box center [242, 99] width 123 height 23
drag, startPoint x: 265, startPoint y: 176, endPoint x: 240, endPoint y: 175, distance: 24.5
click at [240, 205] on dl "Huboo P no P-843840 Current identifier 843840" at bounding box center [242, 216] width 123 height 23
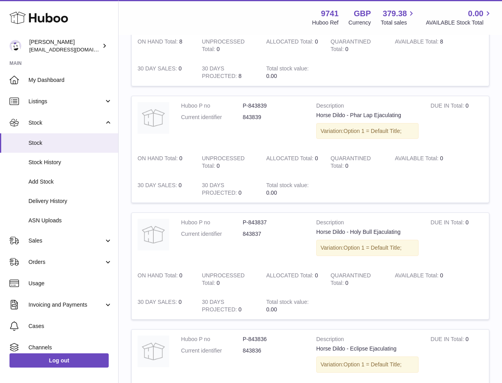
scroll to position [5090, 0]
drag, startPoint x: 256, startPoint y: 71, endPoint x: 239, endPoint y: 71, distance: 17.0
click at [238, 102] on dl "Huboo P no P-843839 Current identifier 843839" at bounding box center [242, 113] width 123 height 23
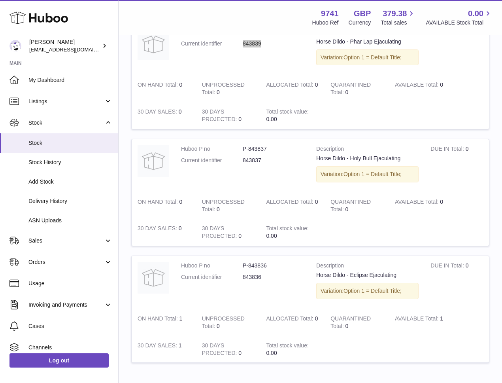
scroll to position [5165, 0]
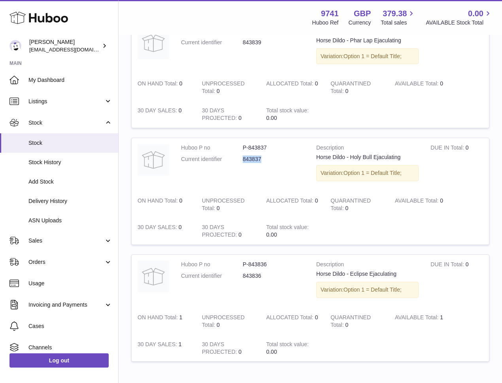
drag, startPoint x: 254, startPoint y: 115, endPoint x: 236, endPoint y: 115, distance: 18.6
click at [236, 144] on dl "Huboo P no P-843837 Current identifier 843837" at bounding box center [242, 155] width 123 height 23
click at [276, 272] on dd "843836" at bounding box center [274, 276] width 62 height 8
drag, startPoint x: 272, startPoint y: 229, endPoint x: 240, endPoint y: 229, distance: 31.2
click at [240, 261] on dl "Huboo P no P-843836 Current identifier 843836" at bounding box center [242, 272] width 123 height 23
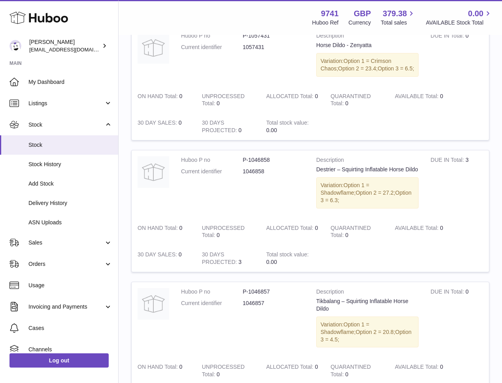
scroll to position [0, 0]
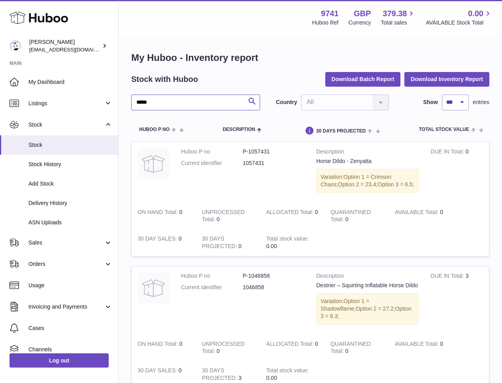
click at [176, 100] on input "*****" at bounding box center [195, 102] width 129 height 16
paste input "*"
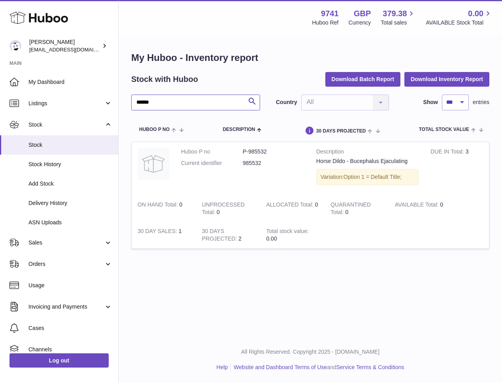
click at [172, 98] on input "******" at bounding box center [195, 102] width 129 height 16
click at [182, 103] on input "******" at bounding box center [195, 102] width 129 height 16
paste input "*"
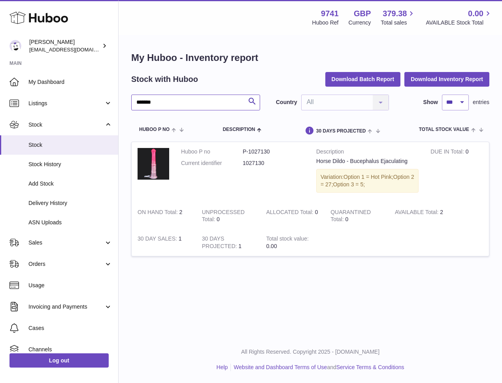
click at [163, 99] on input "*******" at bounding box center [195, 102] width 129 height 16
paste input "text"
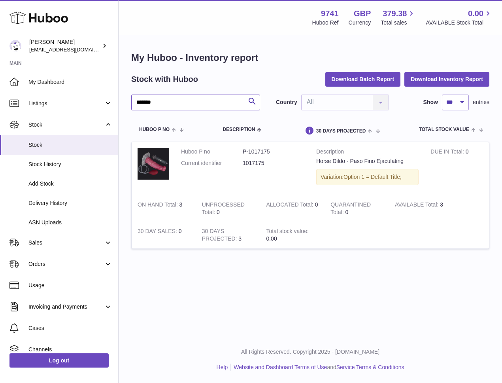
click at [178, 103] on input "*******" at bounding box center [195, 102] width 129 height 16
paste input "text"
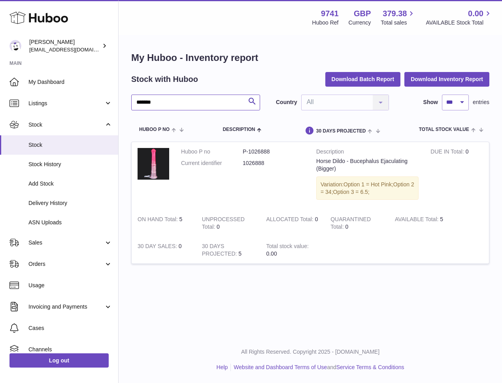
click at [201, 104] on input "*******" at bounding box center [195, 102] width 129 height 16
paste input "text"
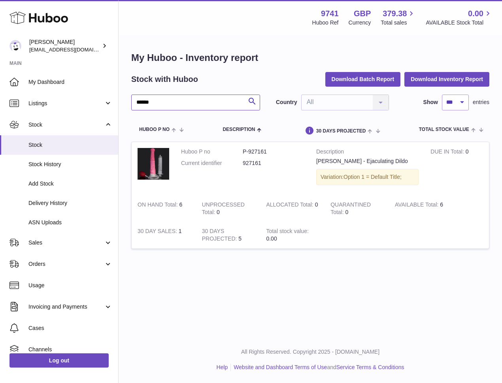
click at [170, 100] on input "******" at bounding box center [195, 102] width 129 height 16
paste input "**********"
type input "**********"
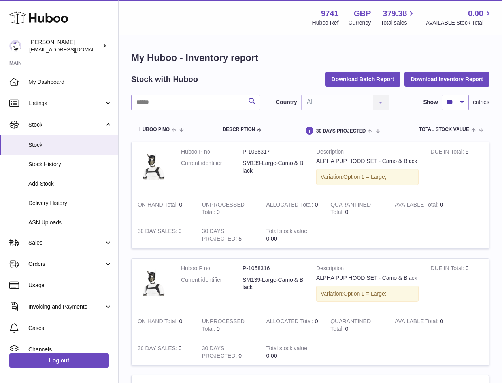
drag, startPoint x: 186, startPoint y: 93, endPoint x: 183, endPoint y: 98, distance: 5.8
click at [183, 98] on input "text" at bounding box center [195, 102] width 129 height 16
paste input "*******"
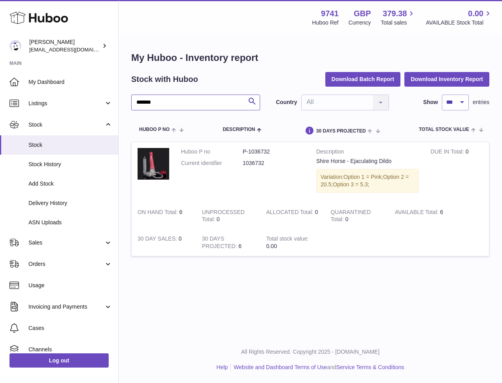
type input "*******"
click at [50, 145] on span "Stock" at bounding box center [70, 145] width 84 height 8
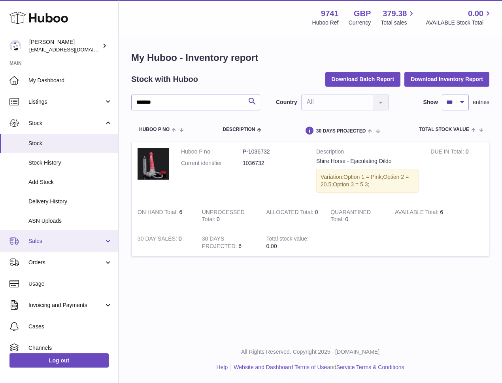
click at [45, 238] on span "Sales" at bounding box center [66, 241] width 76 height 8
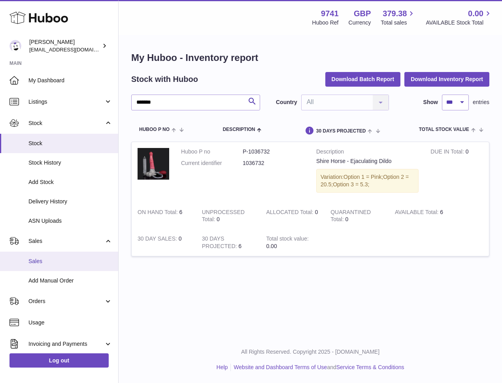
click at [50, 266] on link "Sales" at bounding box center [59, 260] width 118 height 19
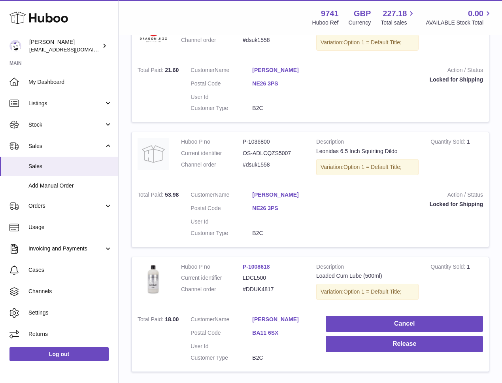
scroll to position [988, 0]
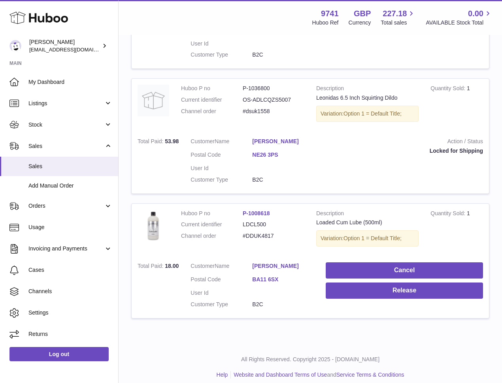
click at [290, 262] on link "[PERSON_NAME]" at bounding box center [283, 266] width 62 height 8
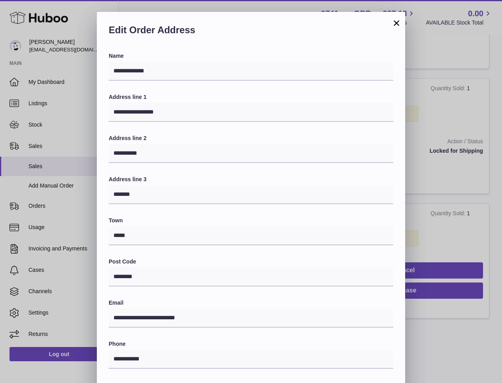
click at [395, 24] on button "×" at bounding box center [396, 22] width 9 height 9
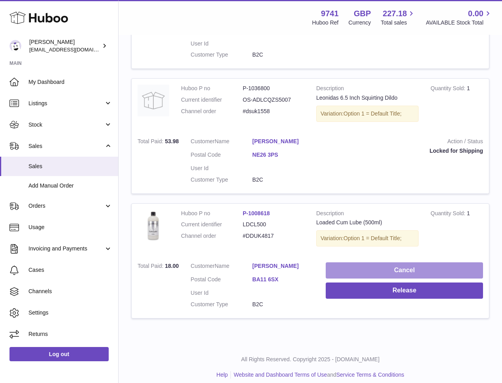
click at [378, 263] on button "Cancel" at bounding box center [404, 270] width 157 height 16
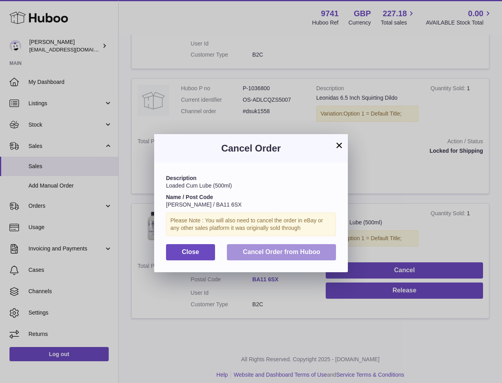
click at [287, 249] on span "Cancel Order from Huboo" at bounding box center [281, 251] width 77 height 7
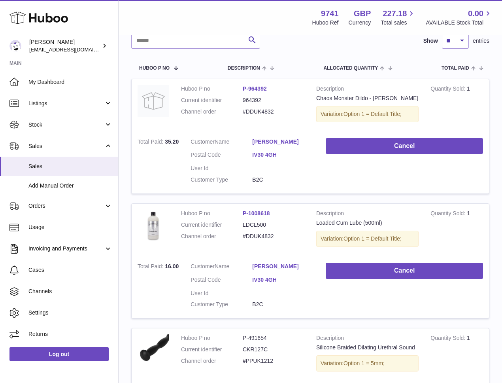
scroll to position [0, 0]
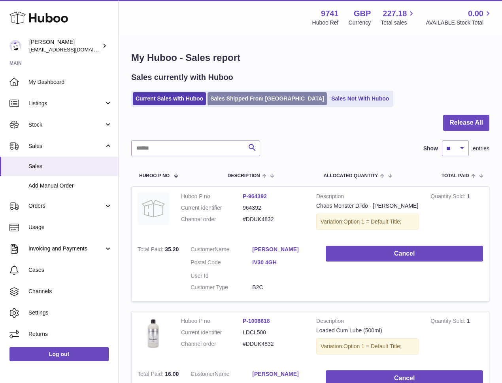
click at [231, 101] on link "Sales Shipped From [GEOGRAPHIC_DATA]" at bounding box center [267, 98] width 119 height 13
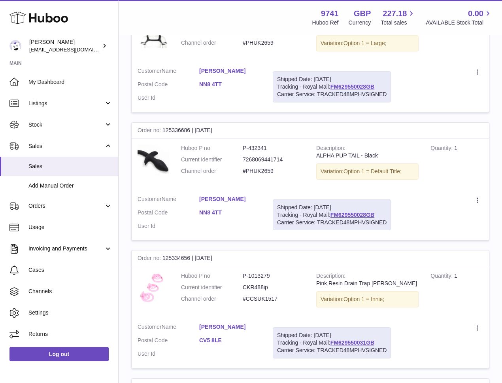
scroll to position [479, 0]
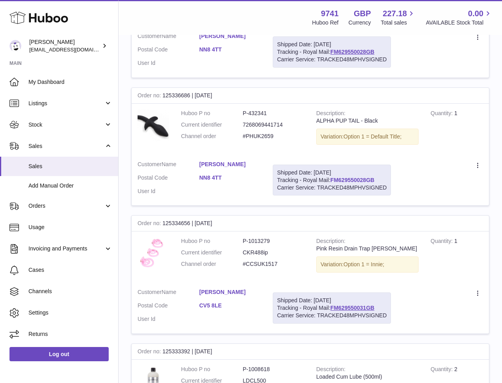
click at [358, 179] on link "FM629550028GB" at bounding box center [353, 180] width 44 height 6
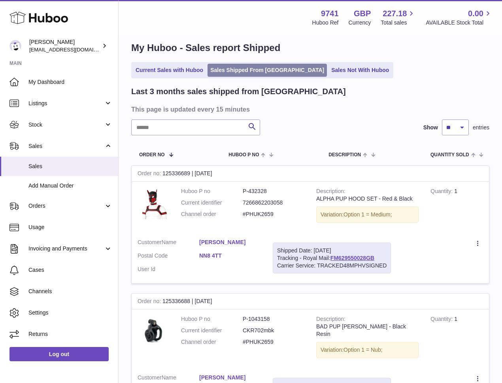
scroll to position [0, 0]
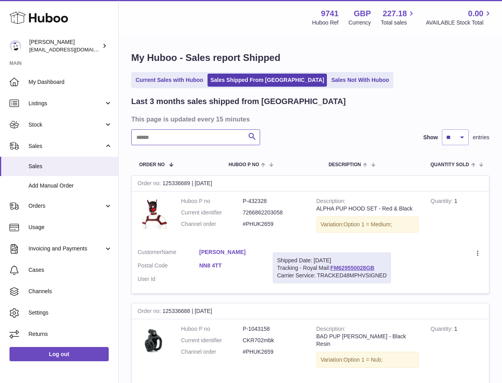
click at [169, 134] on input "text" at bounding box center [195, 137] width 129 height 16
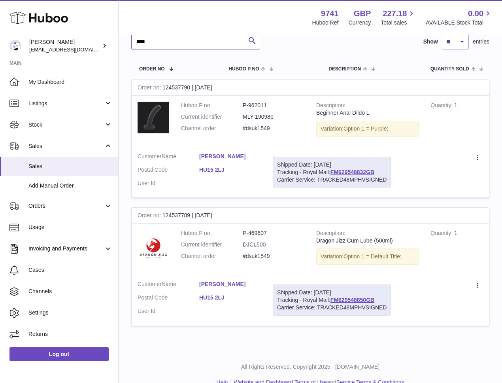
scroll to position [98, 0]
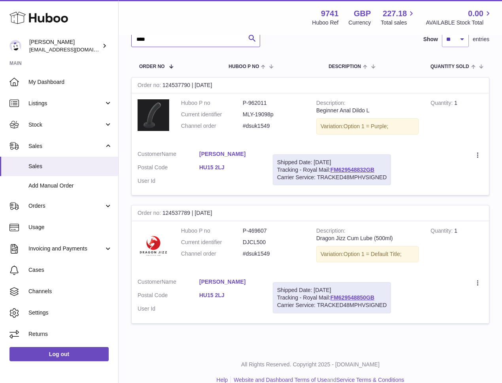
type input "****"
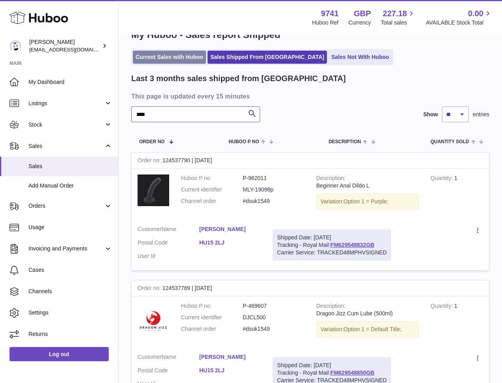
scroll to position [0, 0]
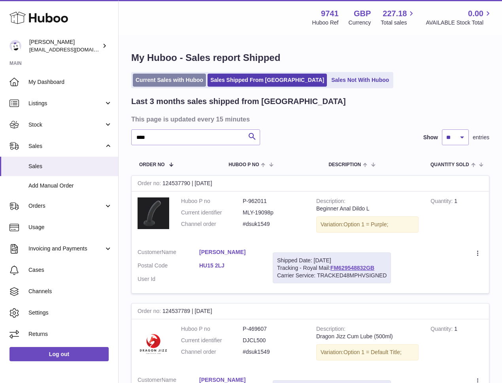
click at [170, 83] on link "Current Sales with Huboo" at bounding box center [169, 80] width 73 height 13
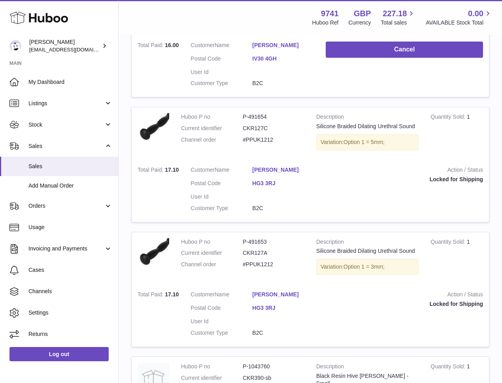
scroll to position [331, 0]
